Goal: Task Accomplishment & Management: Use online tool/utility

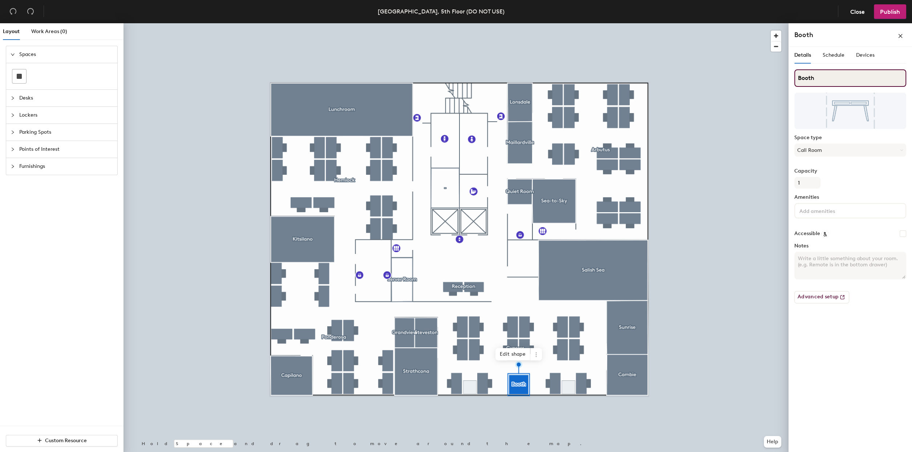
click at [799, 79] on input "Booth" at bounding box center [850, 77] width 112 height 17
type input "Phone Booth"
click at [888, 6] on button "Publish" at bounding box center [890, 11] width 32 height 15
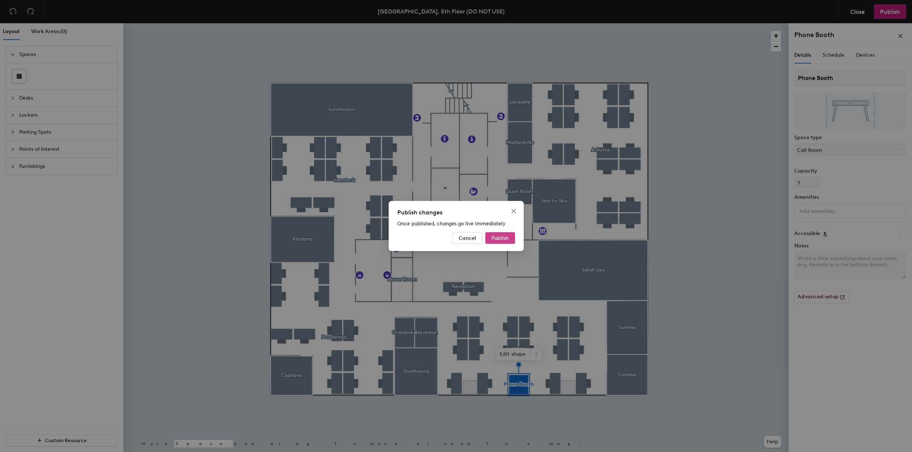
click at [490, 236] on button "Publish" at bounding box center [500, 238] width 30 height 12
